Goal: Information Seeking & Learning: Learn about a topic

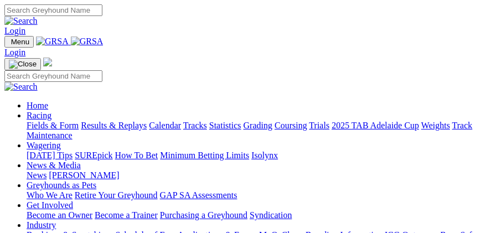
click at [9, 44] on img "Toggle navigation" at bounding box center [9, 44] width 0 height 0
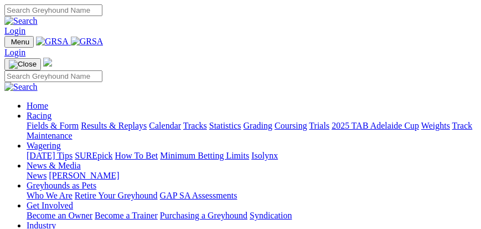
click at [79, 130] on link "Fields & Form" at bounding box center [53, 125] width 52 height 9
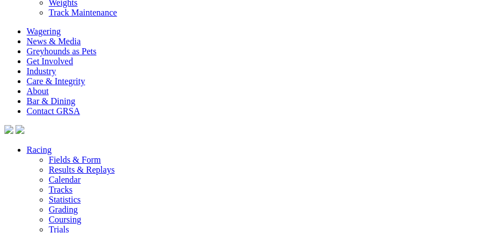
scroll to position [3384, 0]
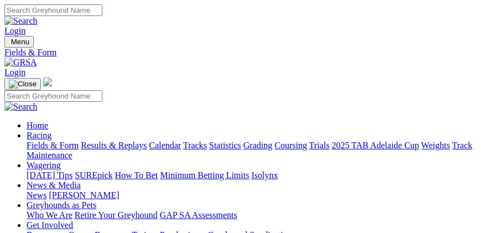
type input "Sunday, 3 Aug 2025"
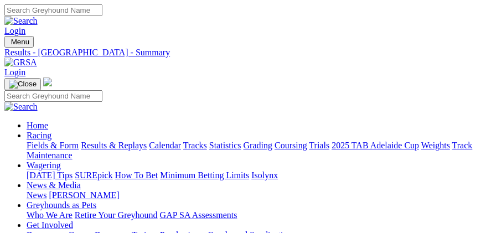
type input "Sunday, 27 Jul 2025"
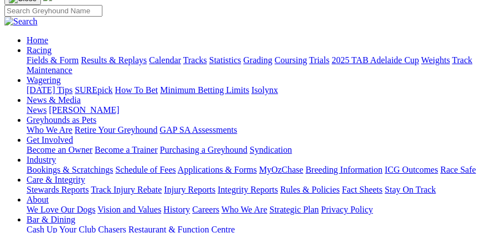
scroll to position [32, 0]
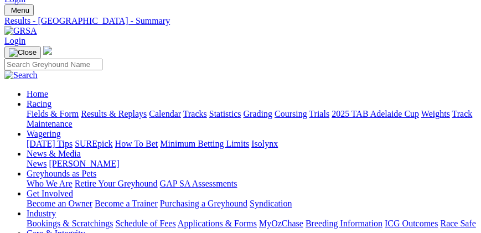
type input "[DATE]"
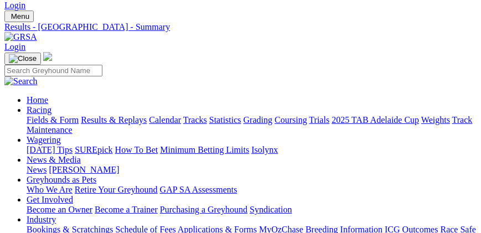
scroll to position [7, 0]
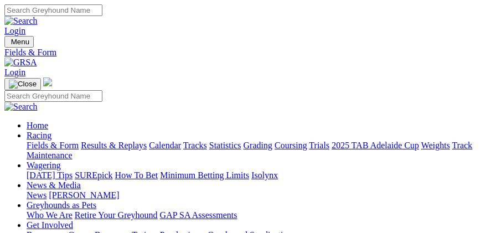
type input "[DATE]"
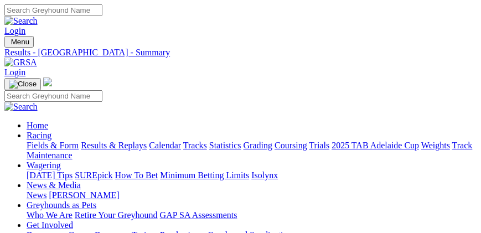
type input "[DATE]"
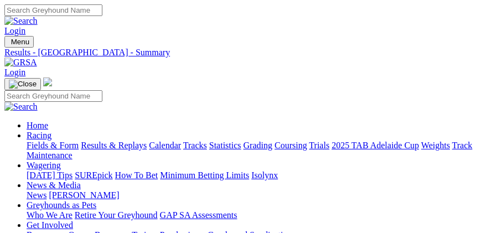
type input "Sunday, 20 Jul 2025"
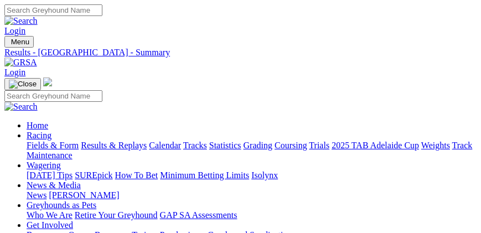
type input "Sunday, 27 Jul 2025"
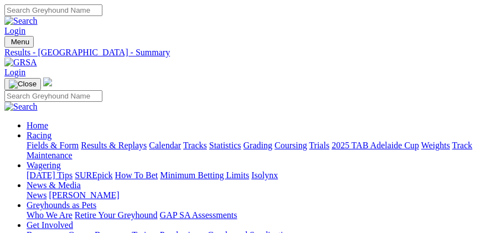
type input "[DATE]"
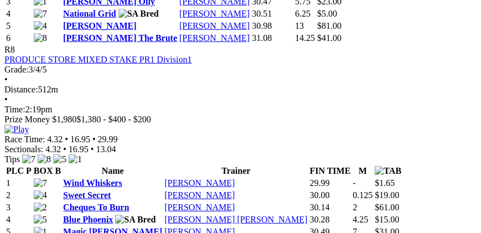
scroll to position [1866, 0]
